Goal: Task Accomplishment & Management: Manage account settings

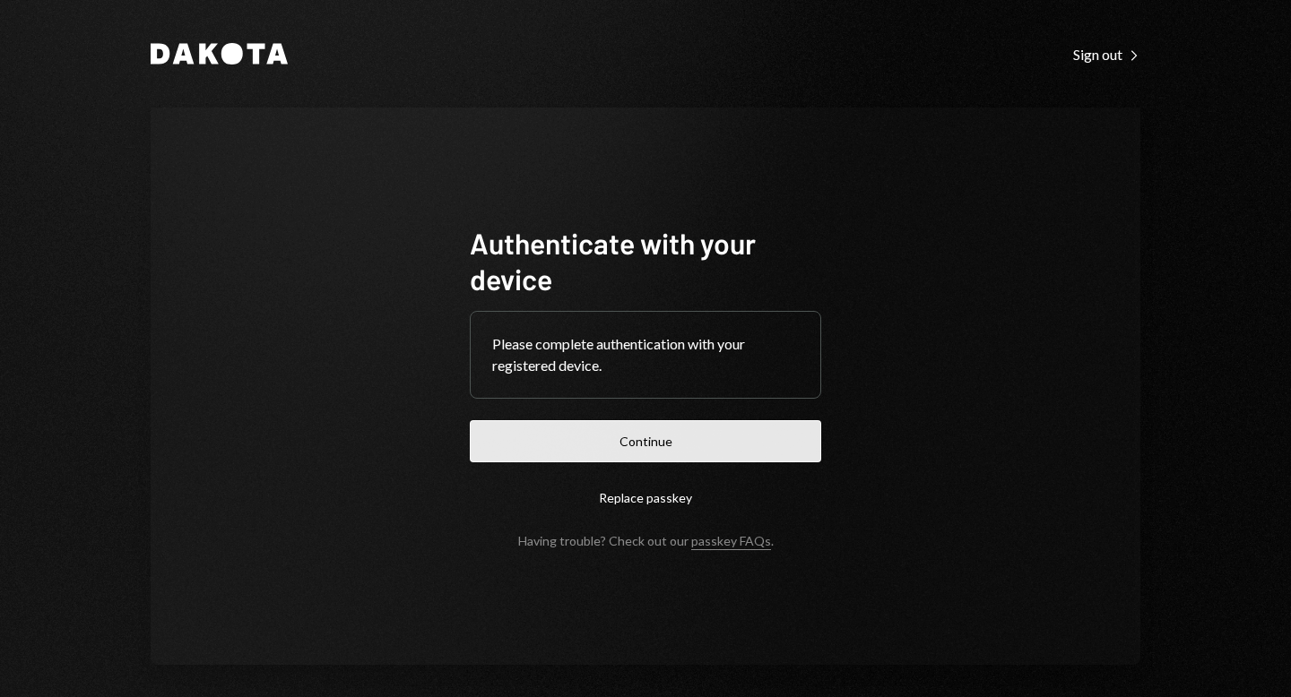
click at [679, 437] on button "Continue" at bounding box center [645, 441] width 351 height 42
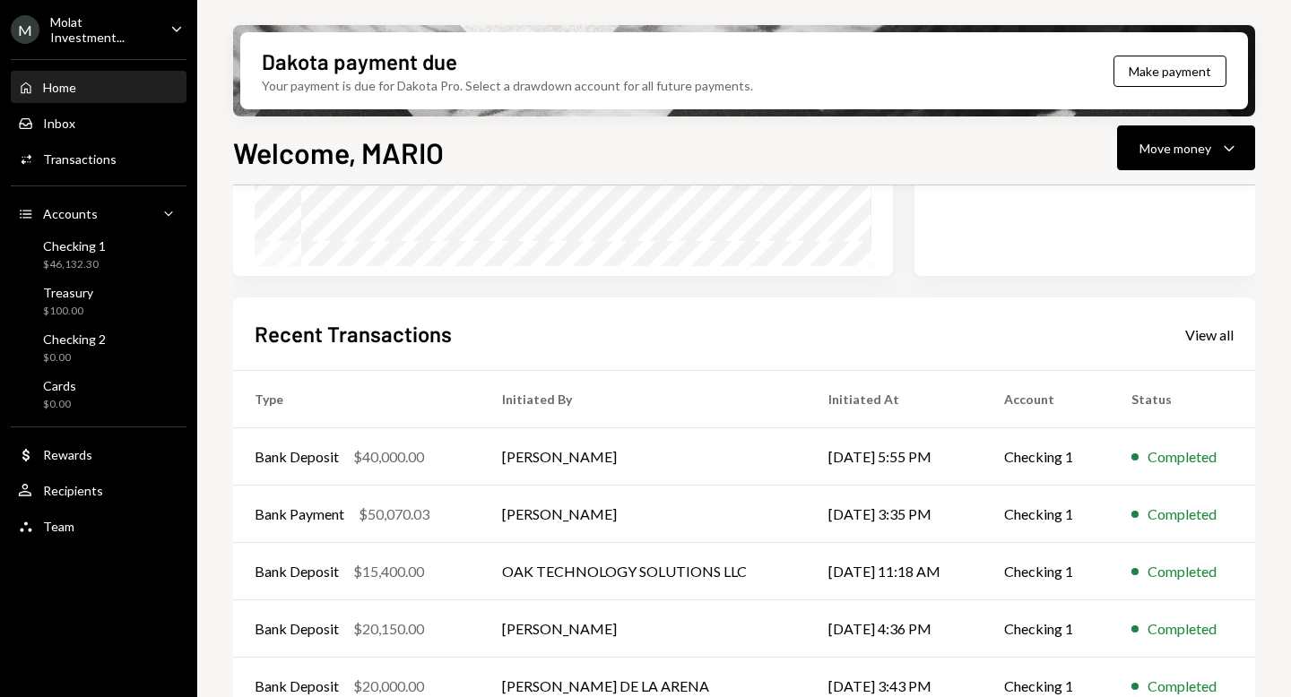
scroll to position [351, 0]
click at [113, 33] on div "Molat Investment..." at bounding box center [103, 29] width 106 height 30
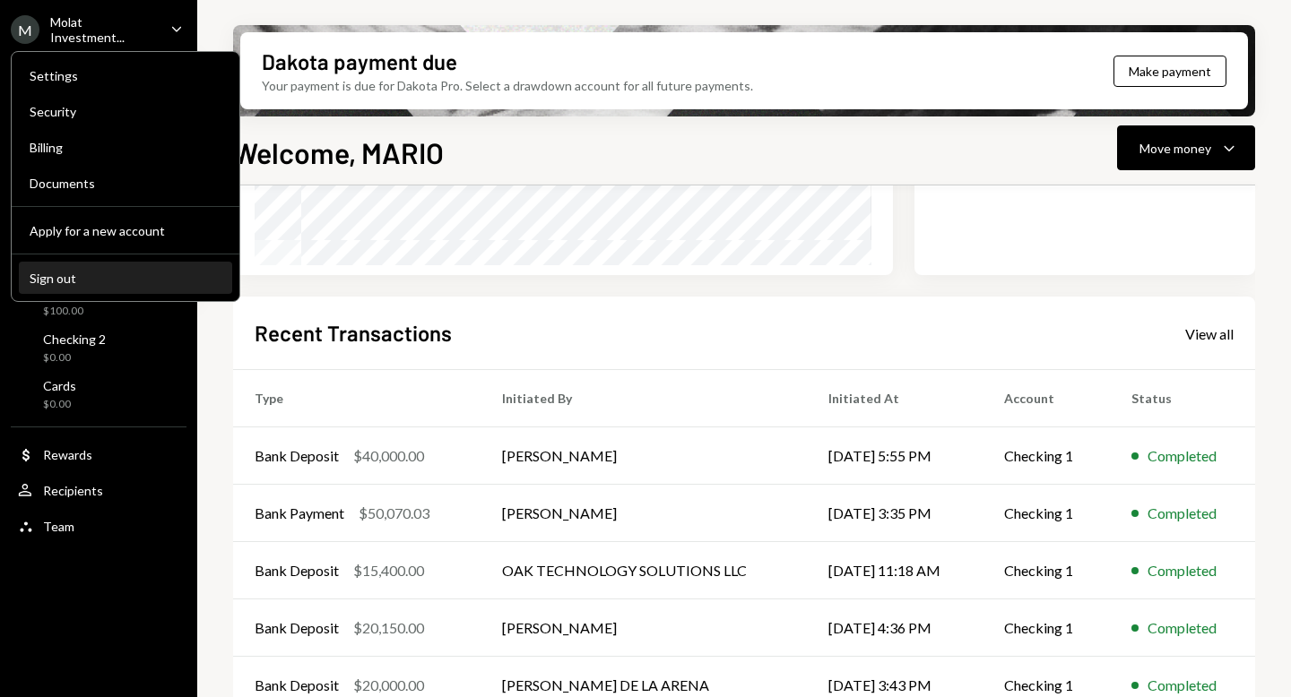
click at [80, 280] on div "Sign out" at bounding box center [126, 278] width 192 height 15
